Goal: Browse casually

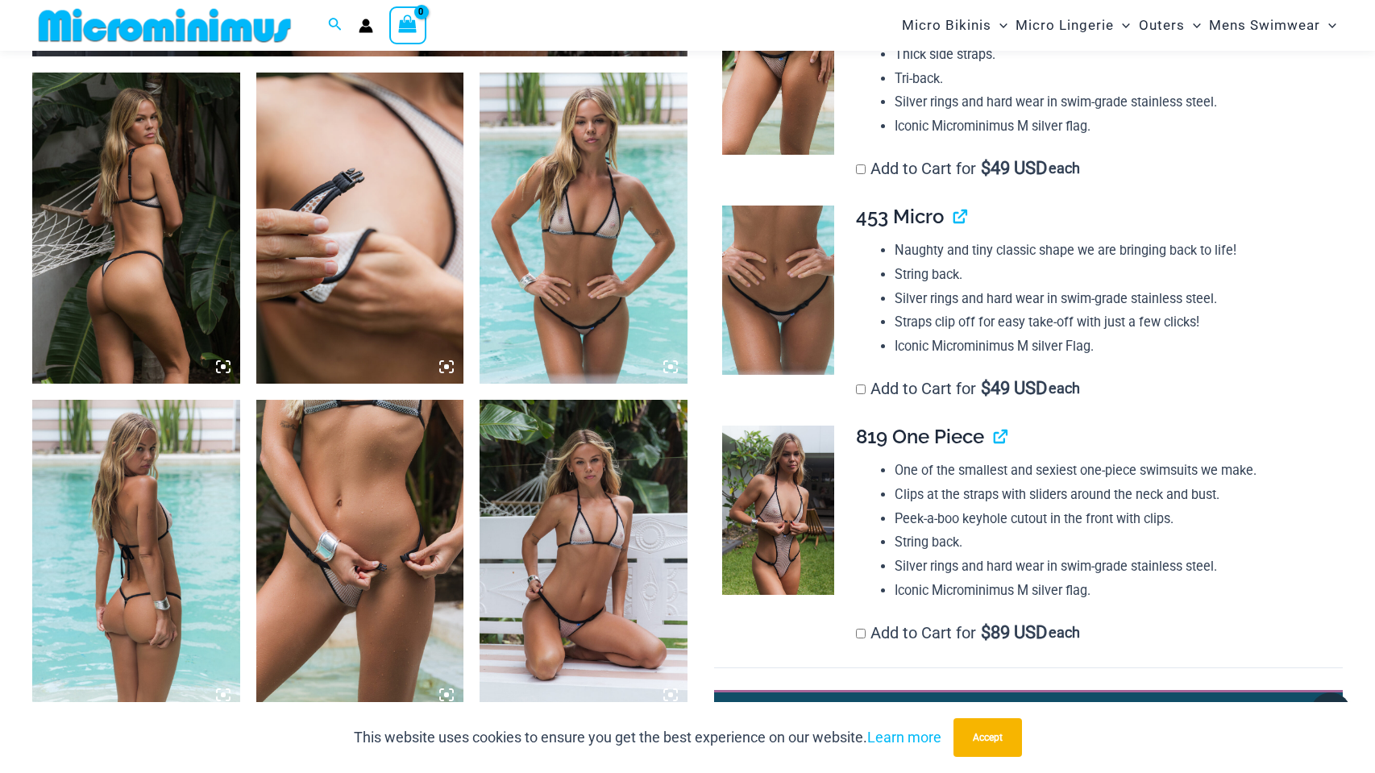
scroll to position [1168, 0]
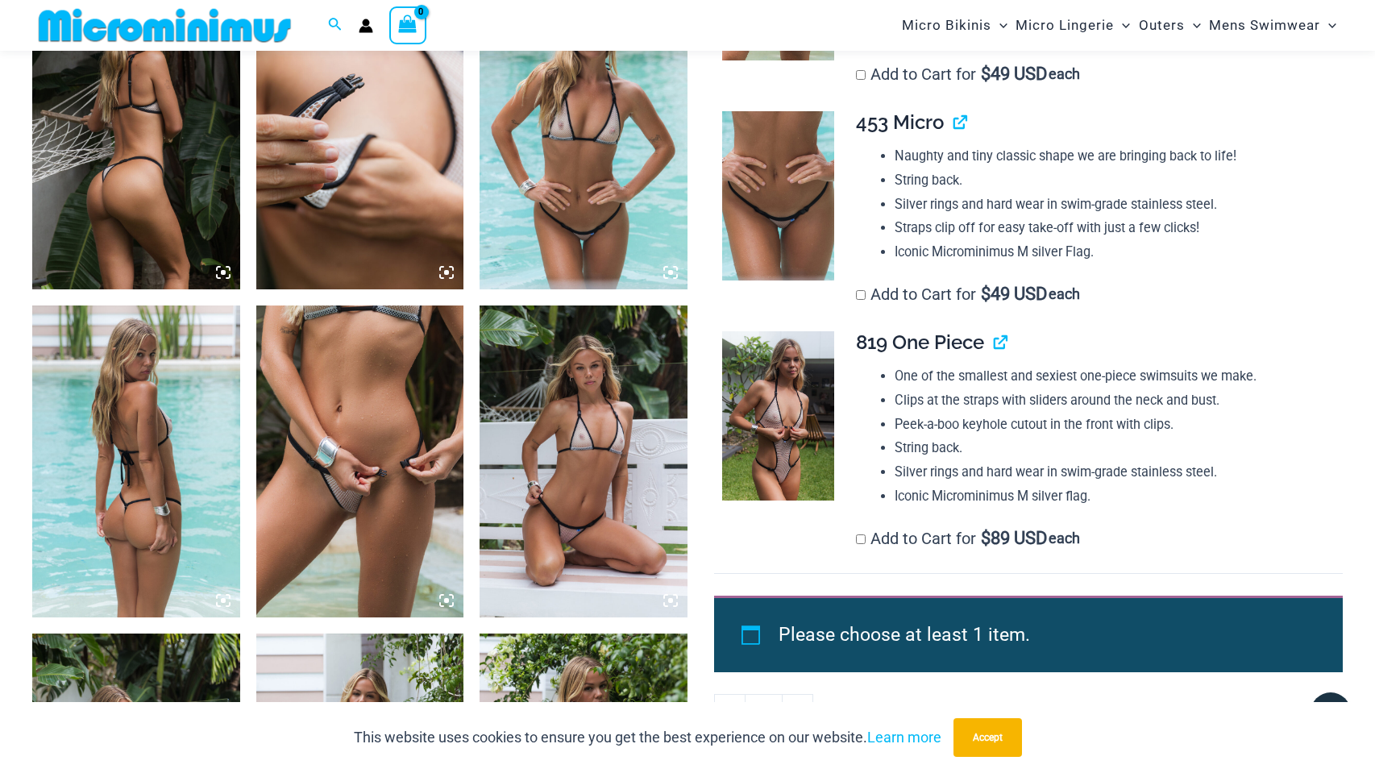
click at [352, 493] on img at bounding box center [360, 460] width 208 height 311
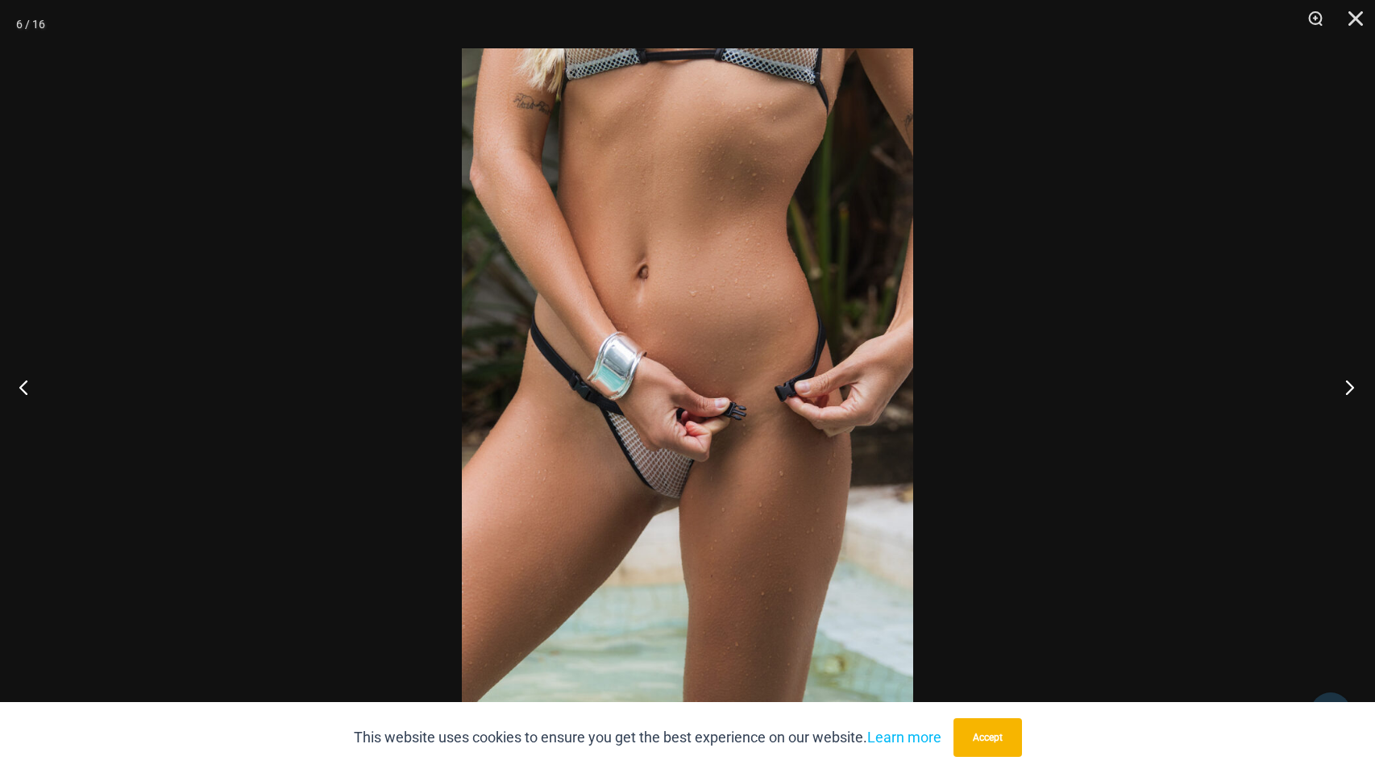
click at [1351, 384] on button "Next" at bounding box center [1345, 387] width 60 height 81
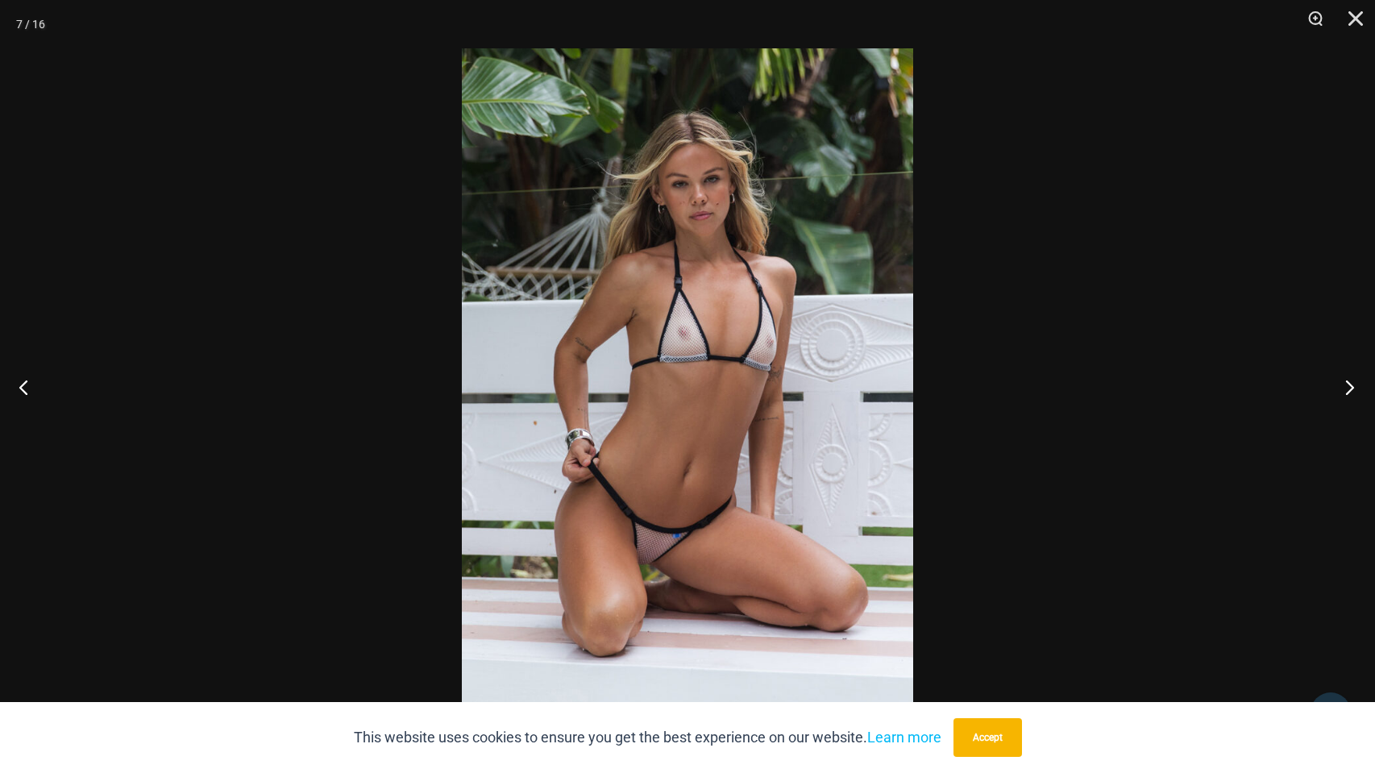
click at [1351, 384] on button "Next" at bounding box center [1345, 387] width 60 height 81
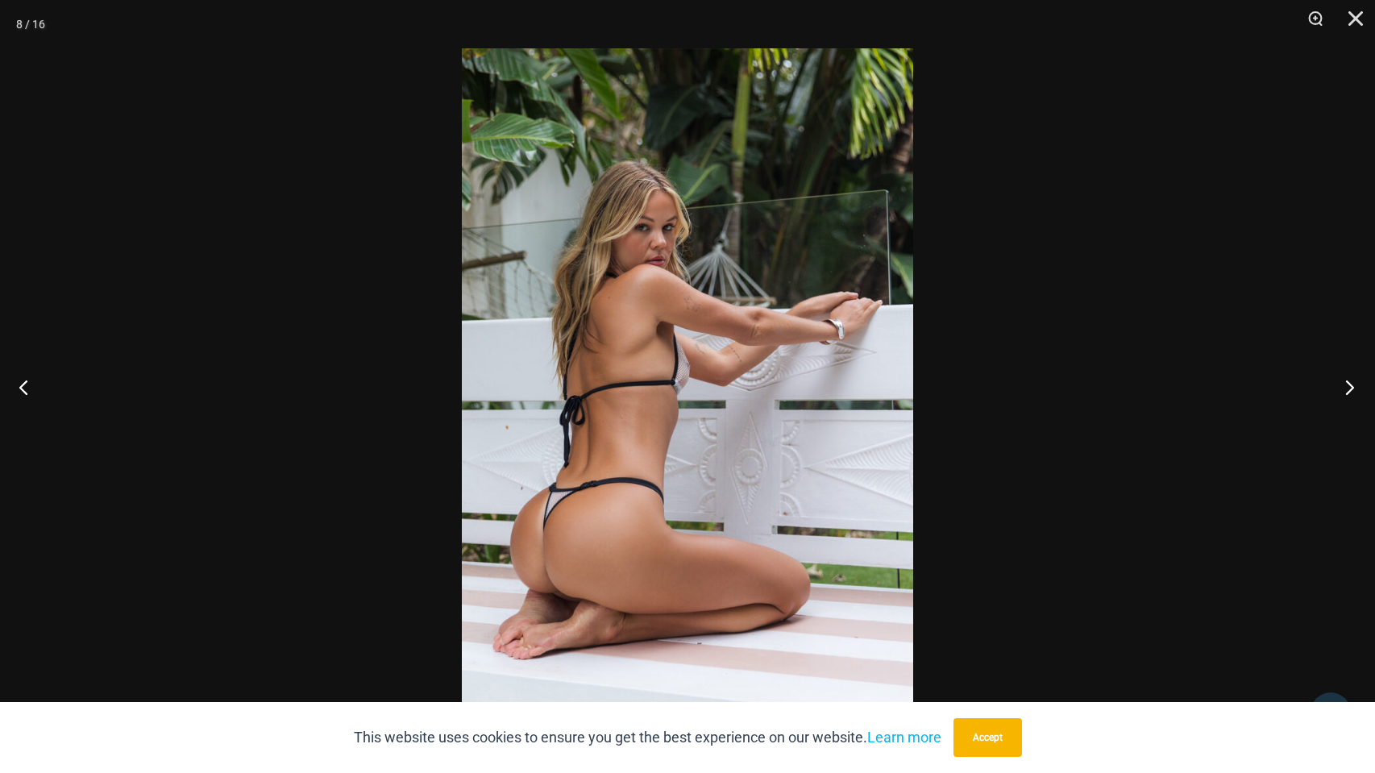
click at [1351, 384] on button "Next" at bounding box center [1345, 387] width 60 height 81
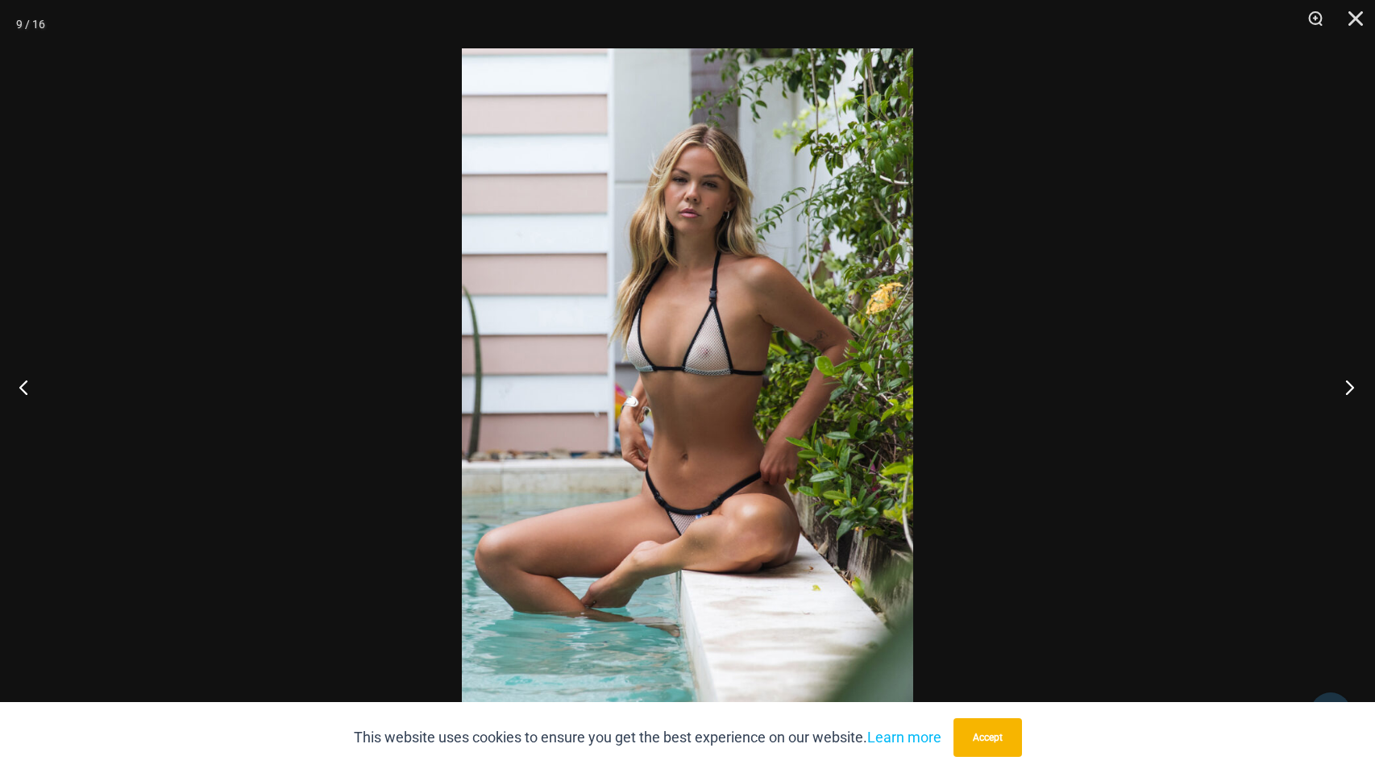
click at [1351, 384] on button "Next" at bounding box center [1345, 387] width 60 height 81
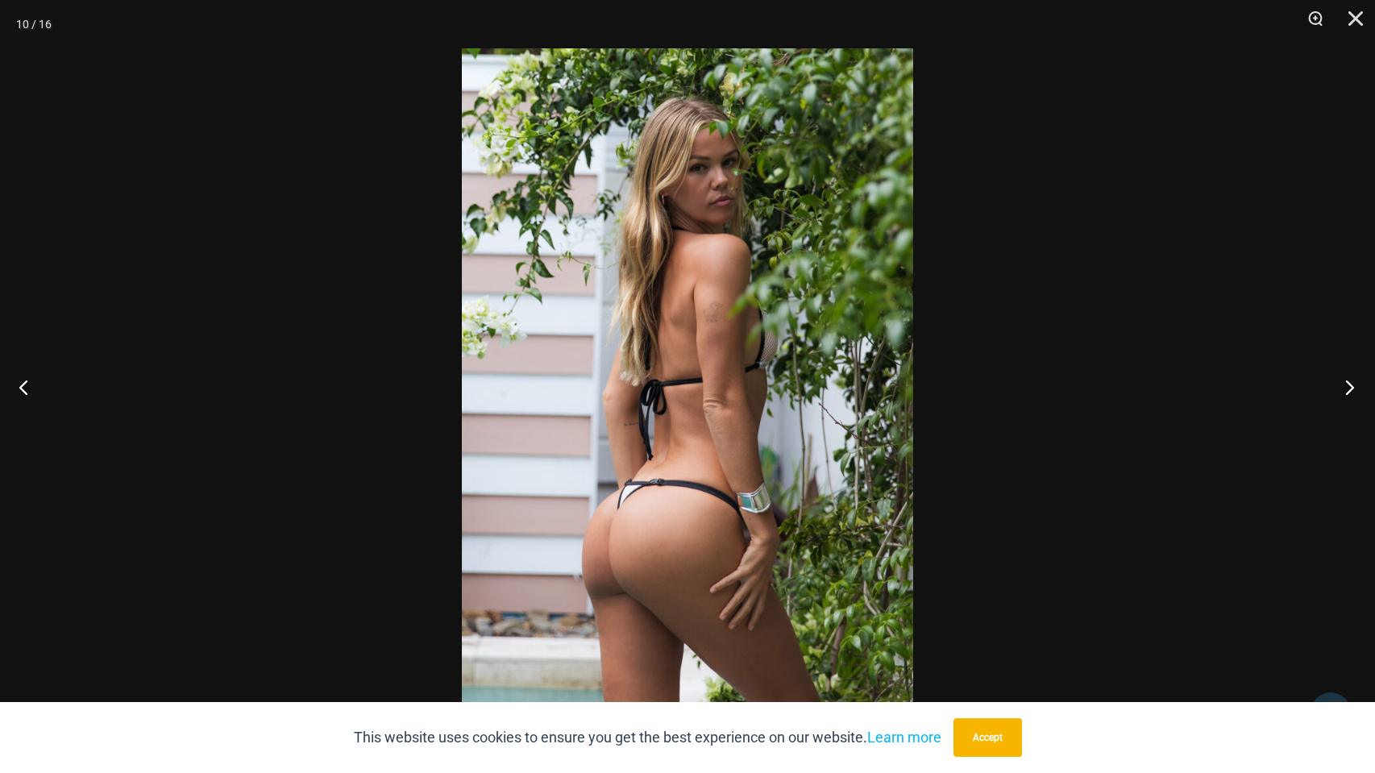
click at [1351, 384] on button "Next" at bounding box center [1345, 387] width 60 height 81
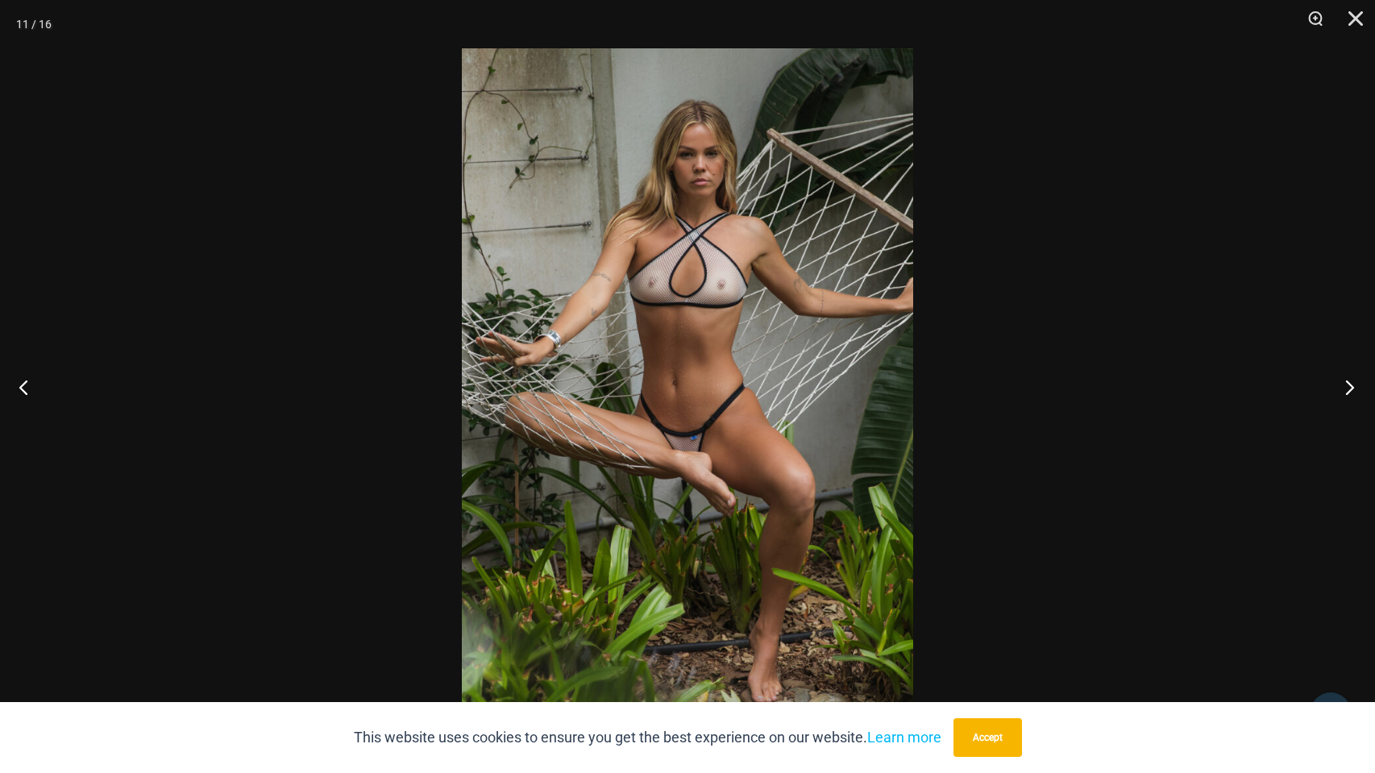
click at [1351, 384] on button "Next" at bounding box center [1345, 387] width 60 height 81
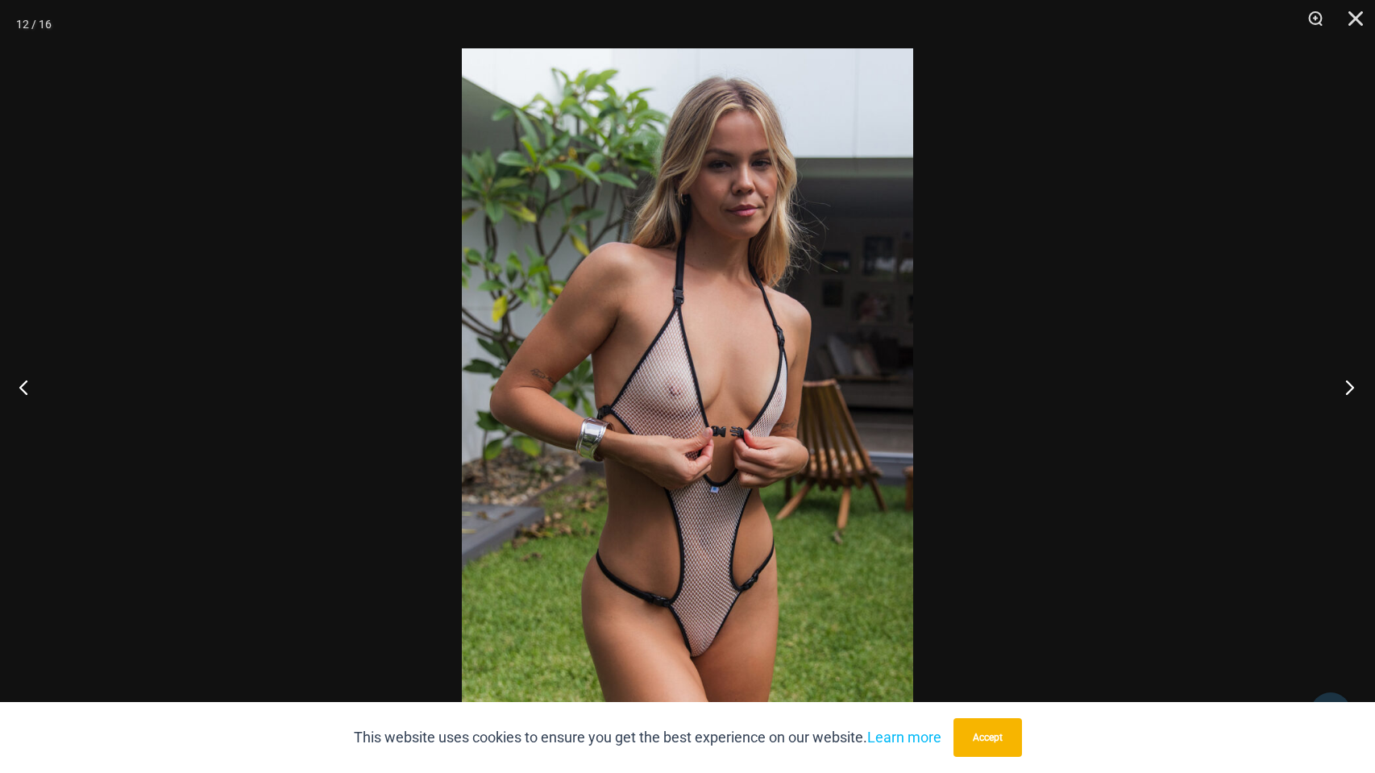
click at [1347, 388] on button "Next" at bounding box center [1345, 387] width 60 height 81
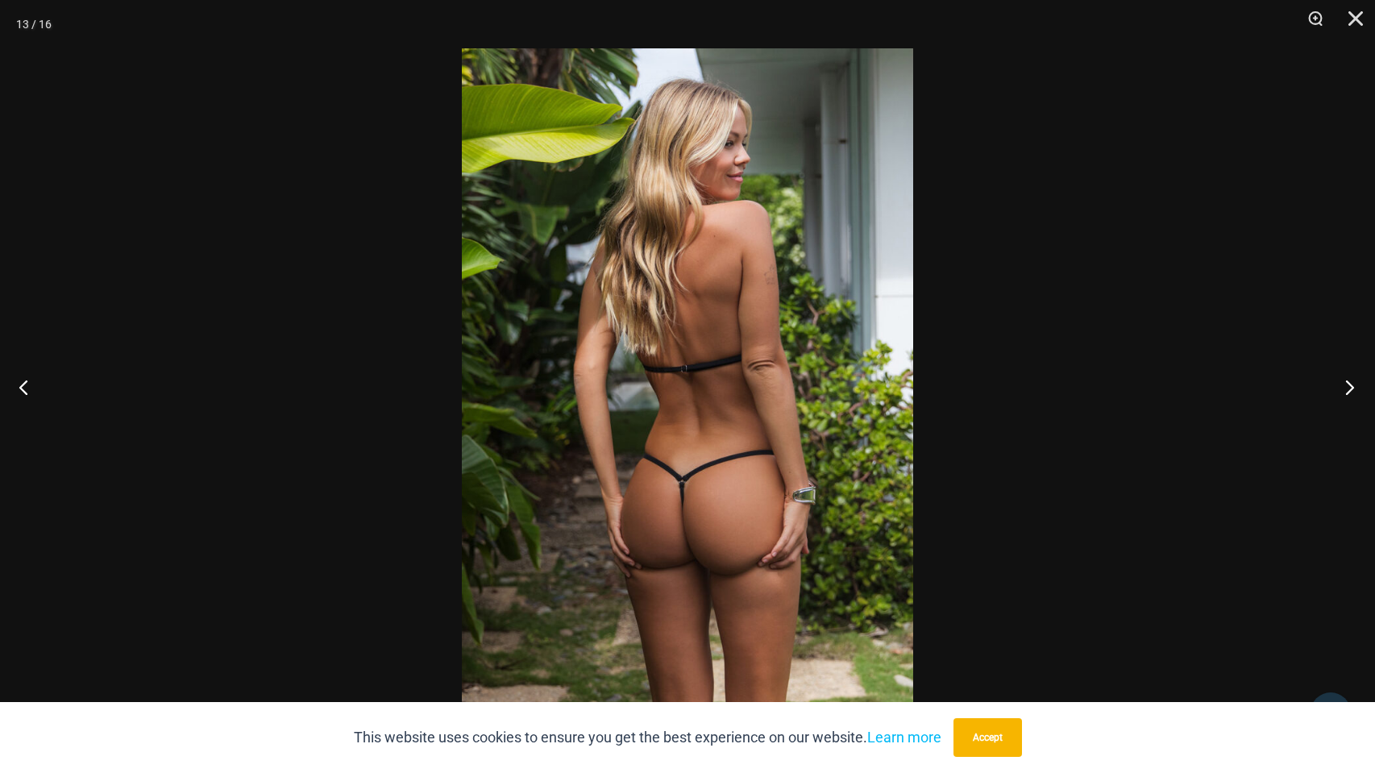
click at [1347, 388] on button "Next" at bounding box center [1345, 387] width 60 height 81
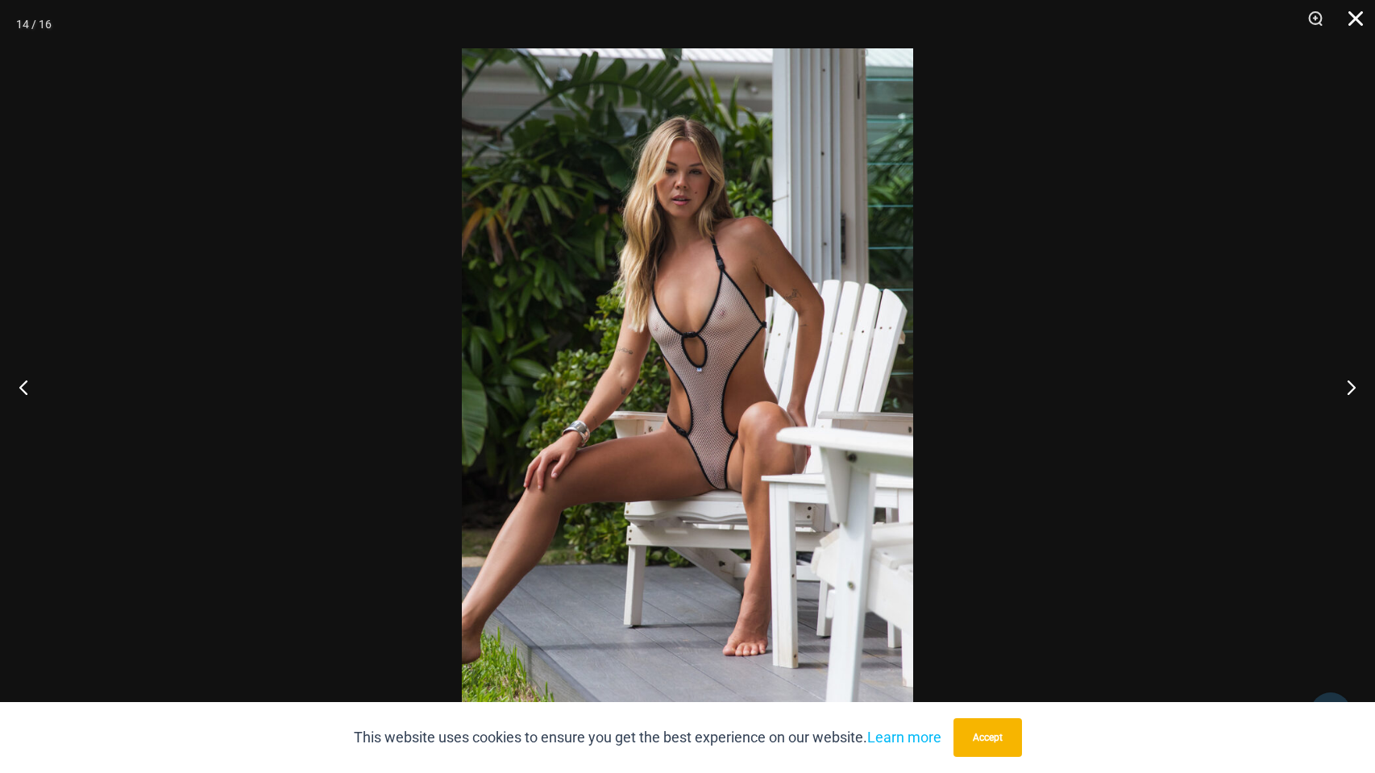
click at [1355, 15] on button "Close" at bounding box center [1350, 24] width 40 height 48
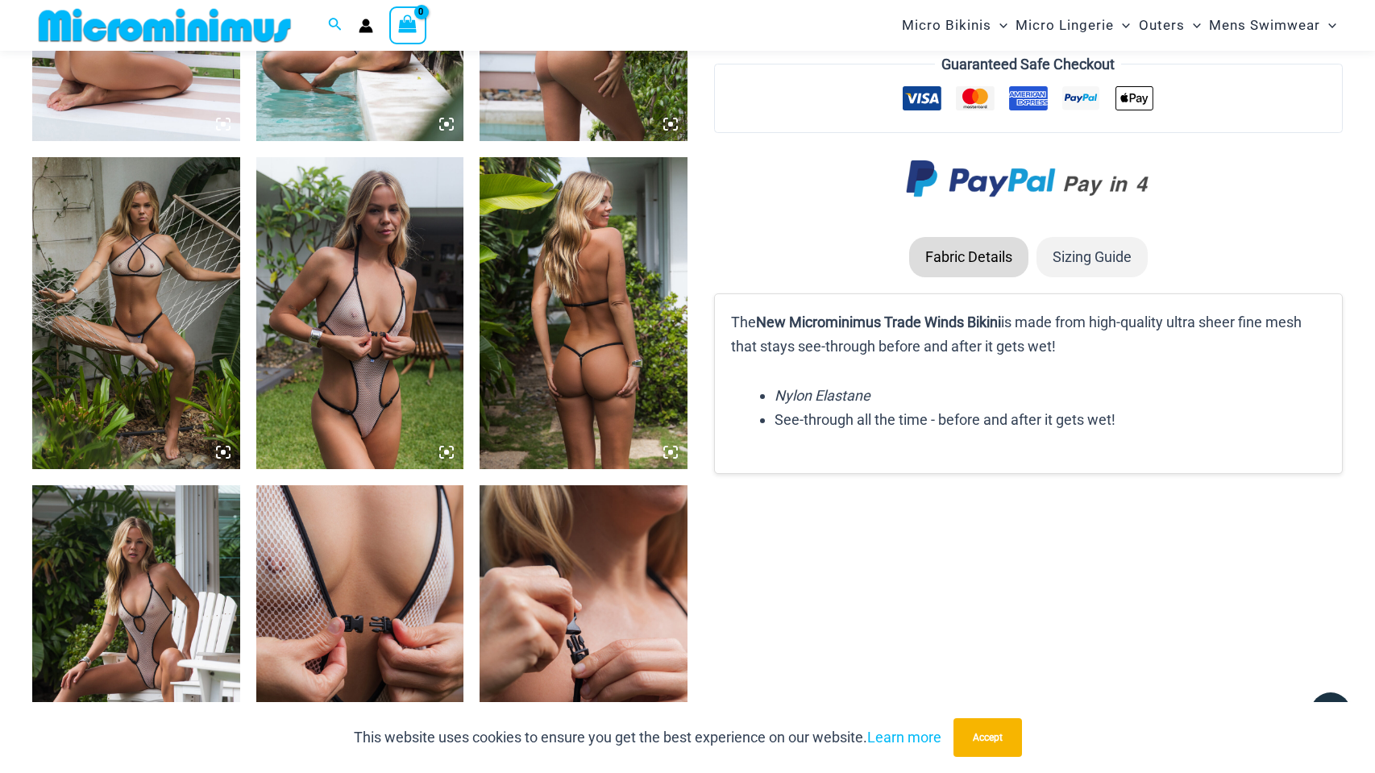
scroll to position [2017, 0]
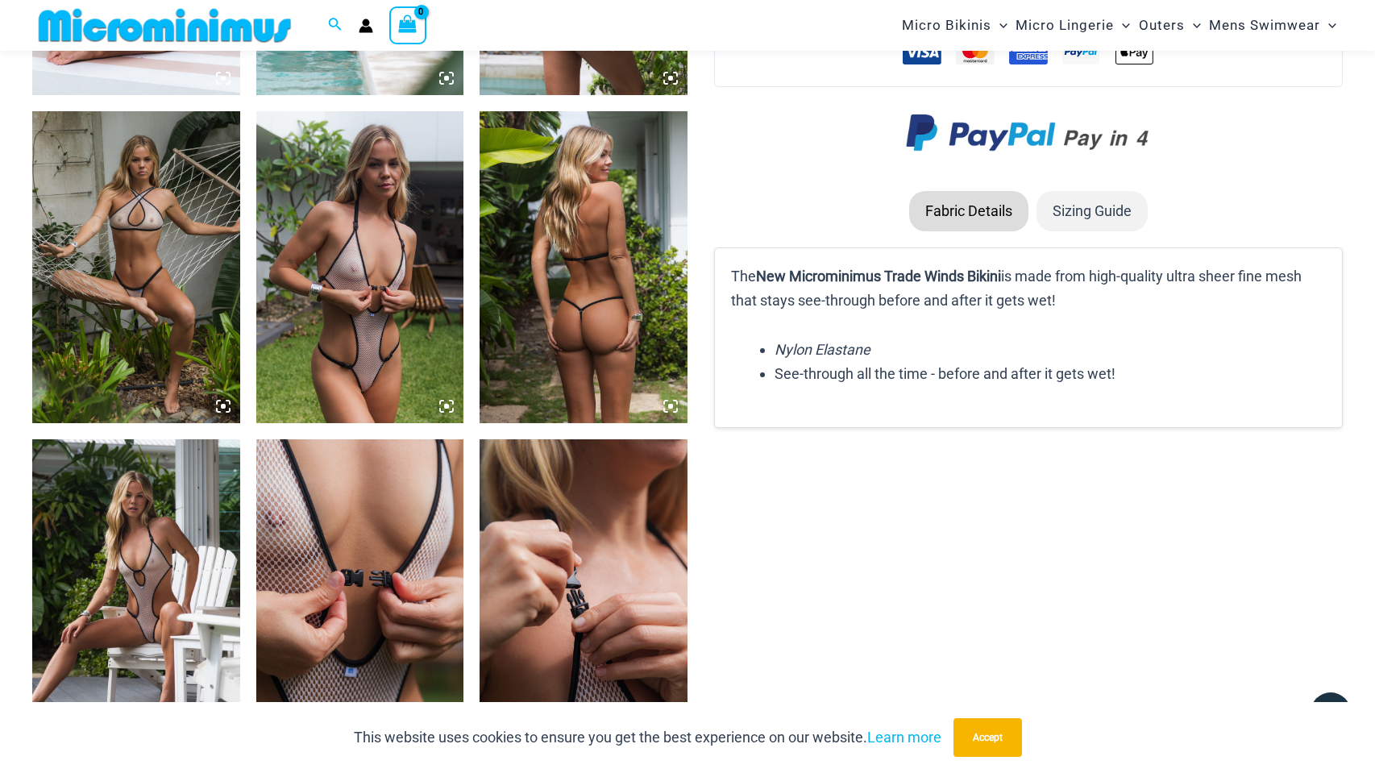
click at [132, 575] on img at bounding box center [136, 594] width 208 height 311
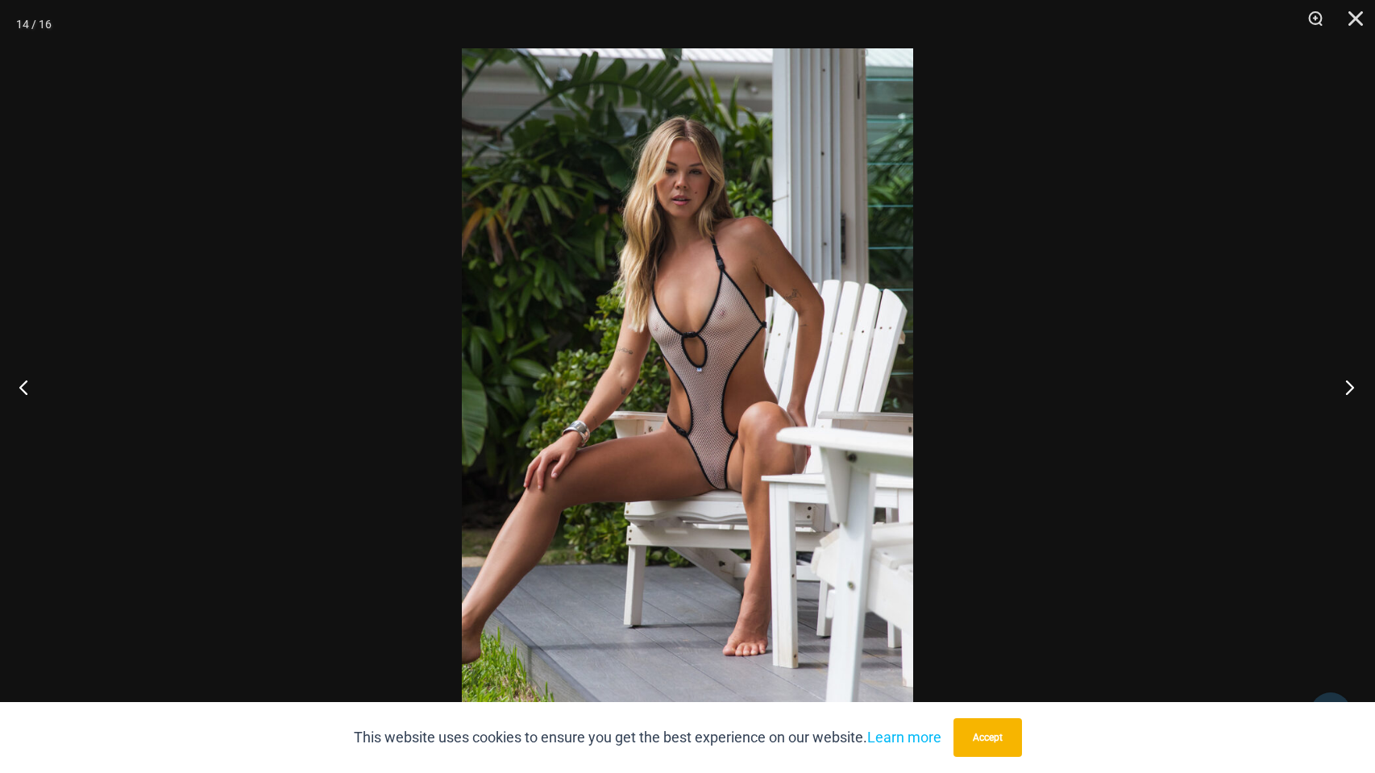
click at [1343, 382] on button "Next" at bounding box center [1345, 387] width 60 height 81
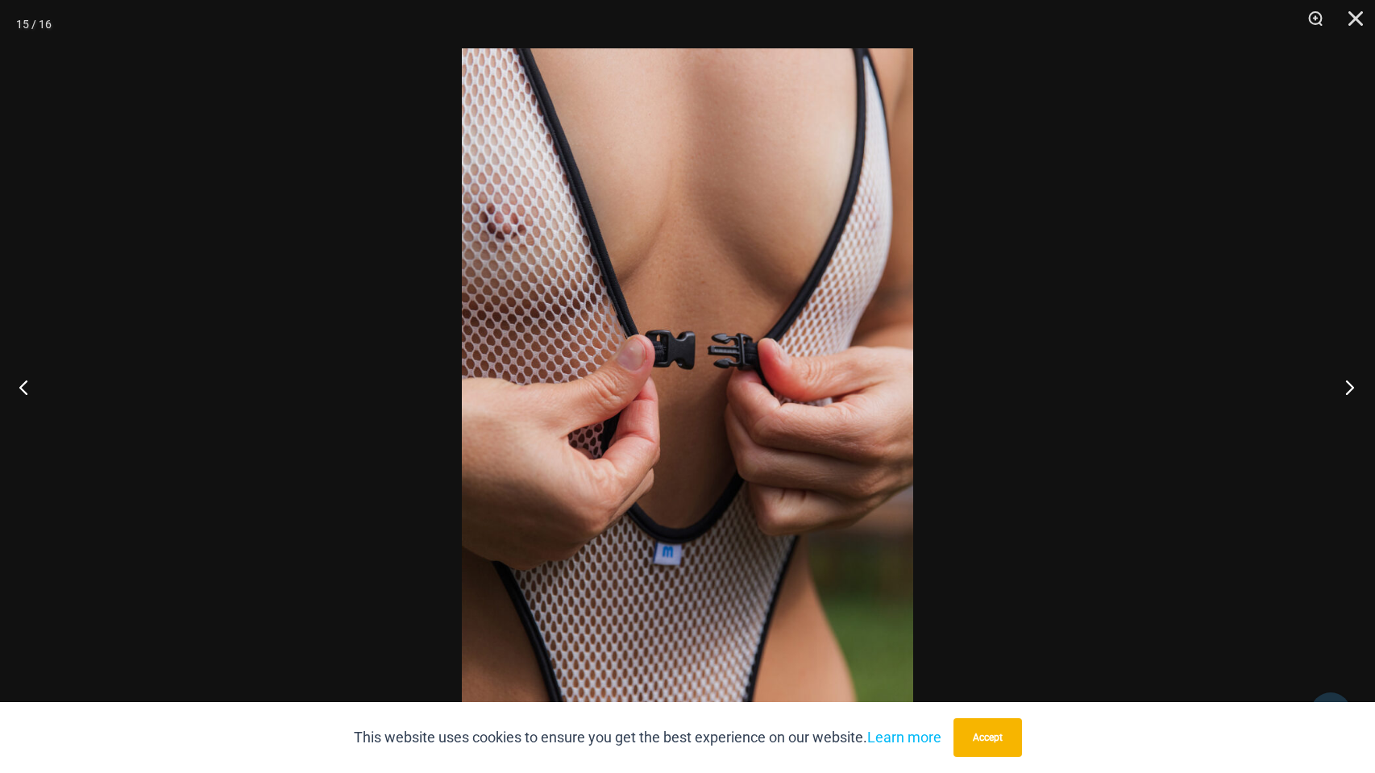
click at [1350, 381] on button "Next" at bounding box center [1345, 387] width 60 height 81
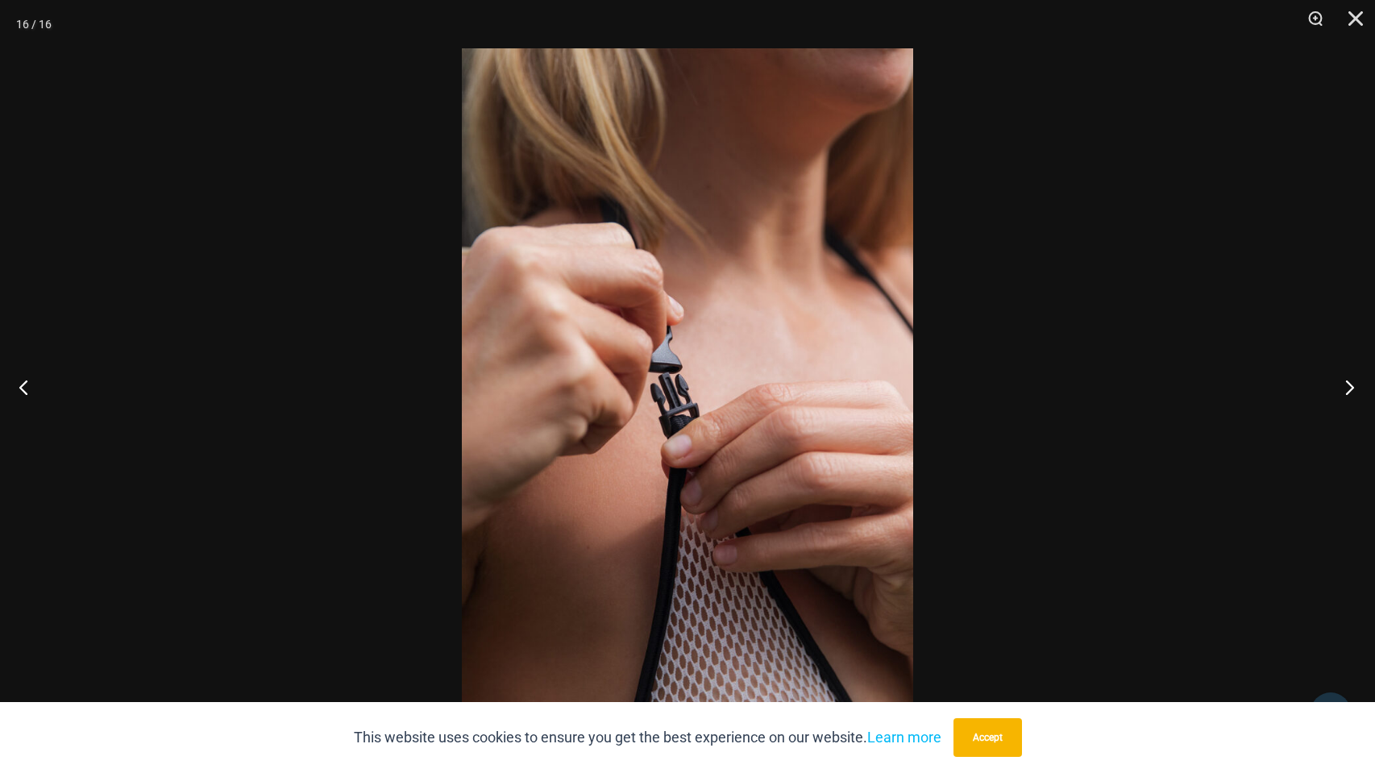
click at [1348, 384] on button "Next" at bounding box center [1345, 387] width 60 height 81
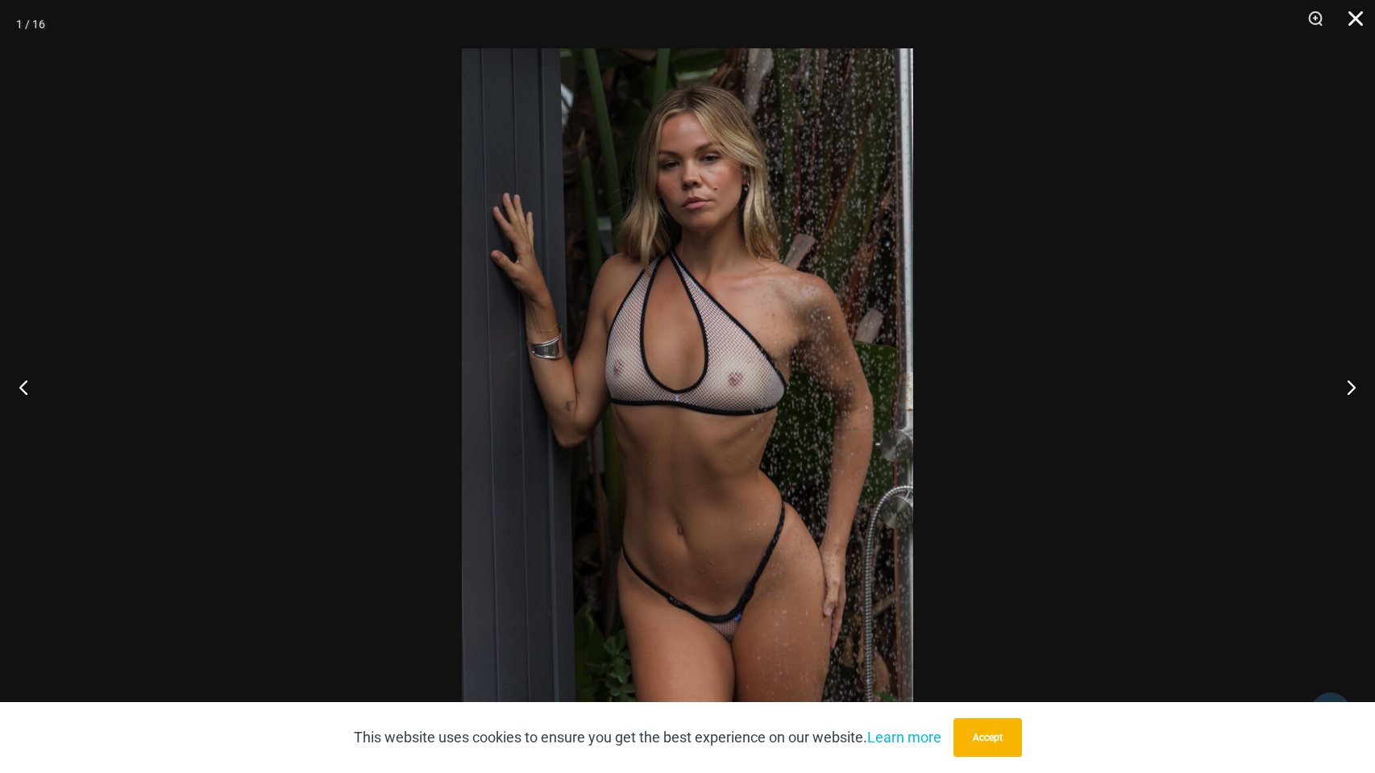
click at [1352, 14] on button "Close" at bounding box center [1350, 24] width 40 height 48
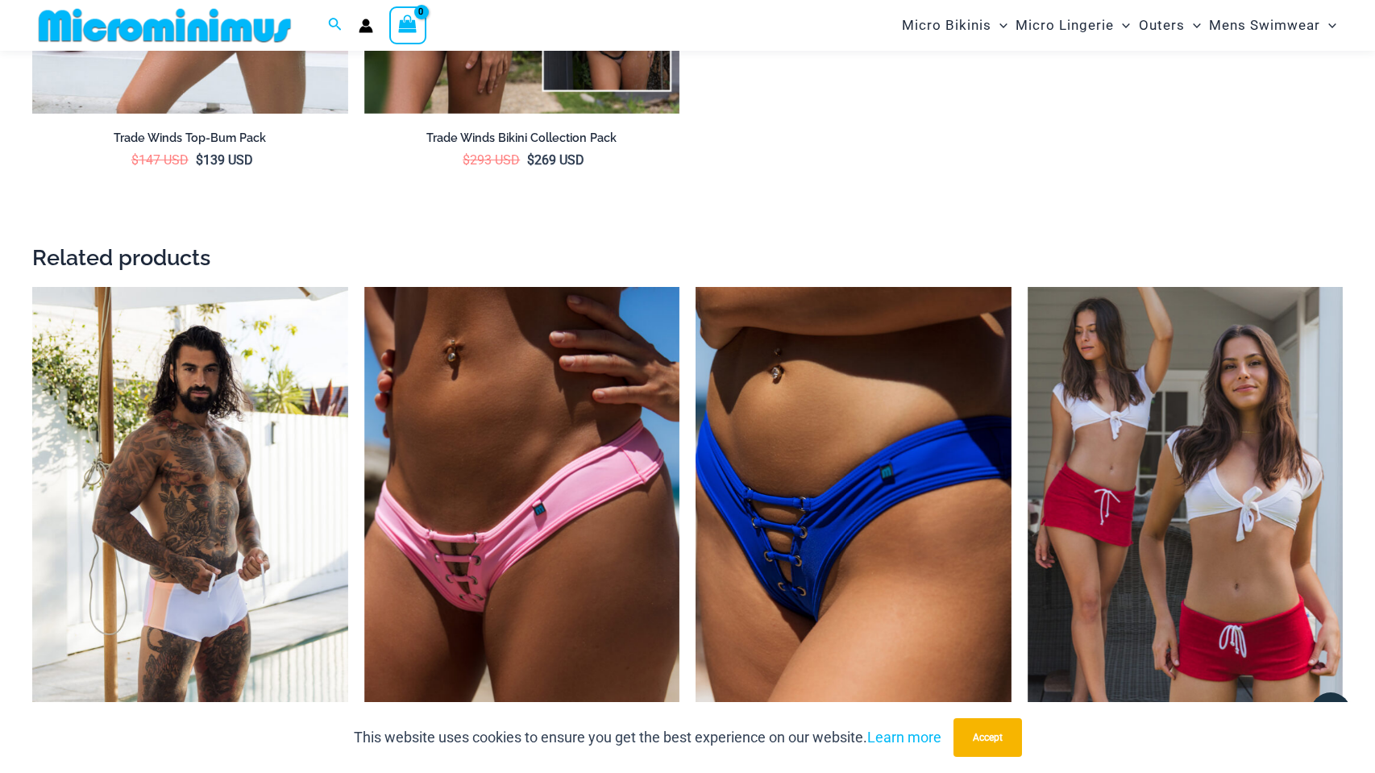
scroll to position [3360, 0]
